Goal: Information Seeking & Learning: Understand process/instructions

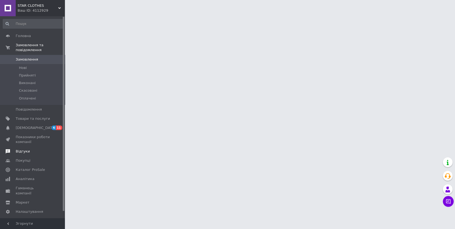
click at [22, 151] on span "Відгуки" at bounding box center [23, 151] width 14 height 5
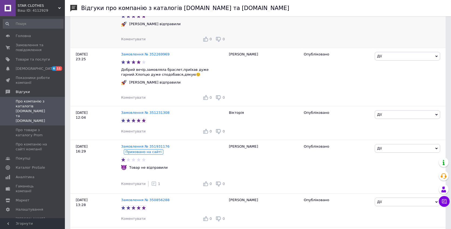
scroll to position [236, 0]
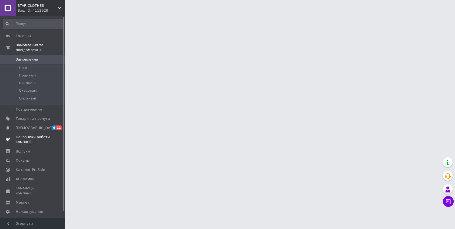
click at [21, 138] on span "Показники роботи компанії" at bounding box center [33, 140] width 34 height 10
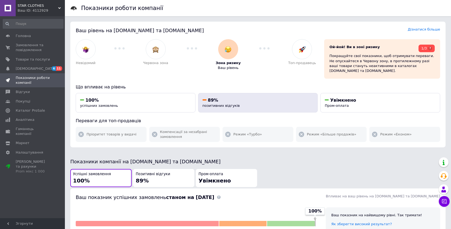
click at [216, 98] on span "89%" at bounding box center [213, 100] width 10 height 5
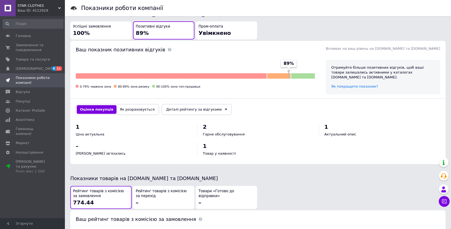
scroll to position [134, 0]
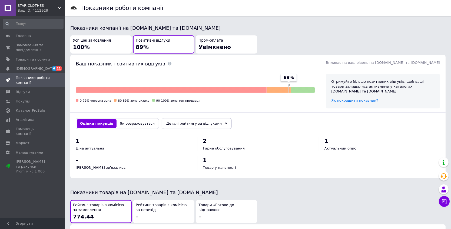
click at [291, 75] on span "89%" at bounding box center [289, 78] width 10 height 6
click at [336, 98] on span "Як покращити показник?" at bounding box center [354, 100] width 47 height 4
